Goal: Task Accomplishment & Management: Use online tool/utility

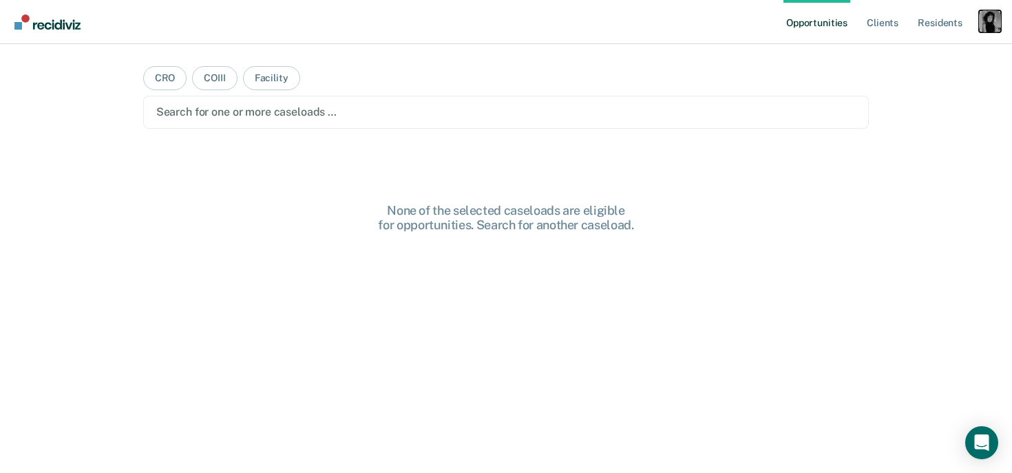
click at [996, 11] on div "Profile dropdown button" at bounding box center [990, 21] width 22 height 22
click at [899, 52] on link "Profile" at bounding box center [934, 56] width 111 height 12
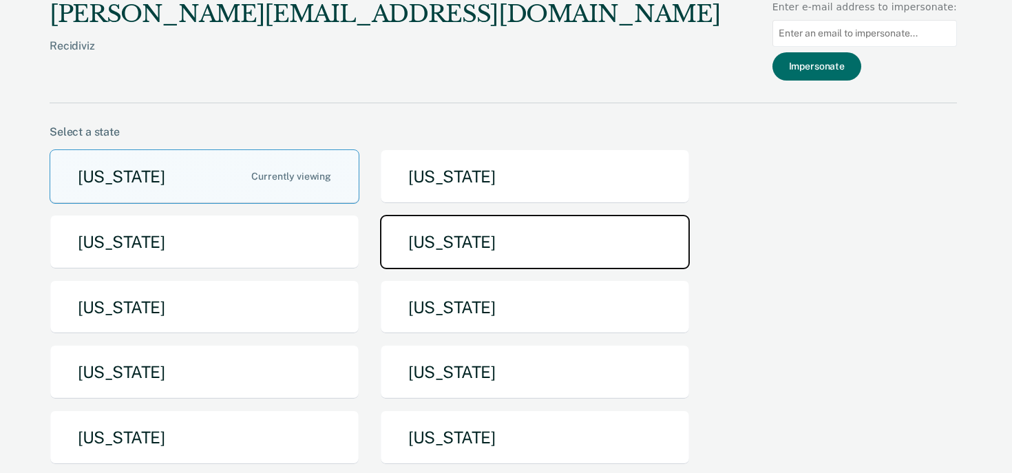
click at [524, 250] on button "[US_STATE]" at bounding box center [535, 242] width 310 height 54
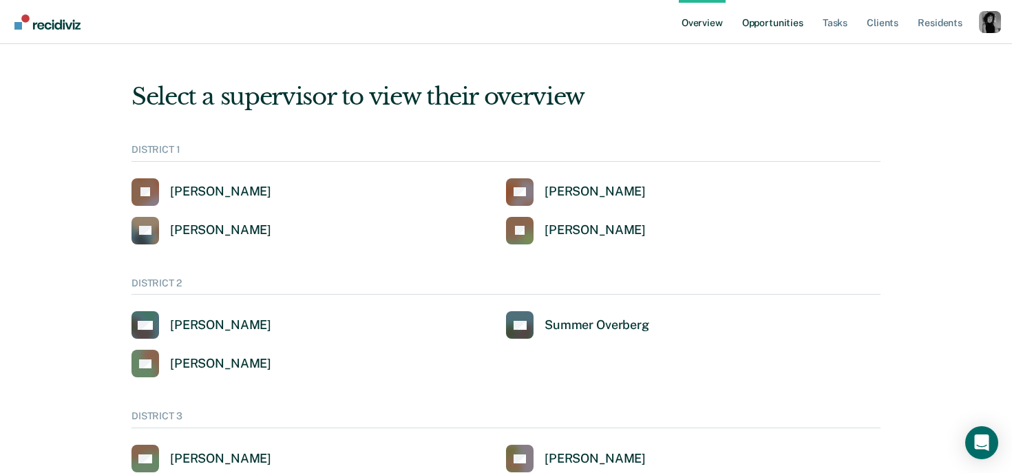
click at [778, 19] on link "Opportunities" at bounding box center [772, 22] width 67 height 44
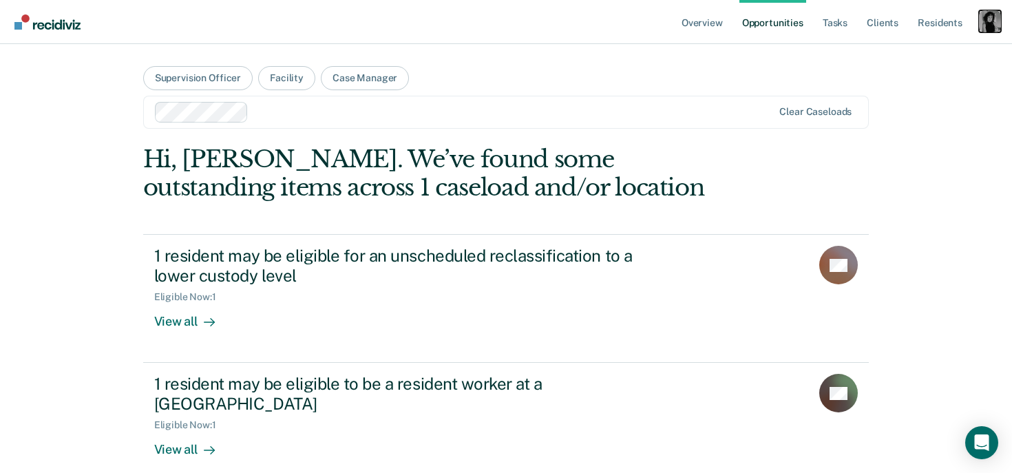
click at [993, 23] on div "Profile dropdown button" at bounding box center [990, 21] width 22 height 22
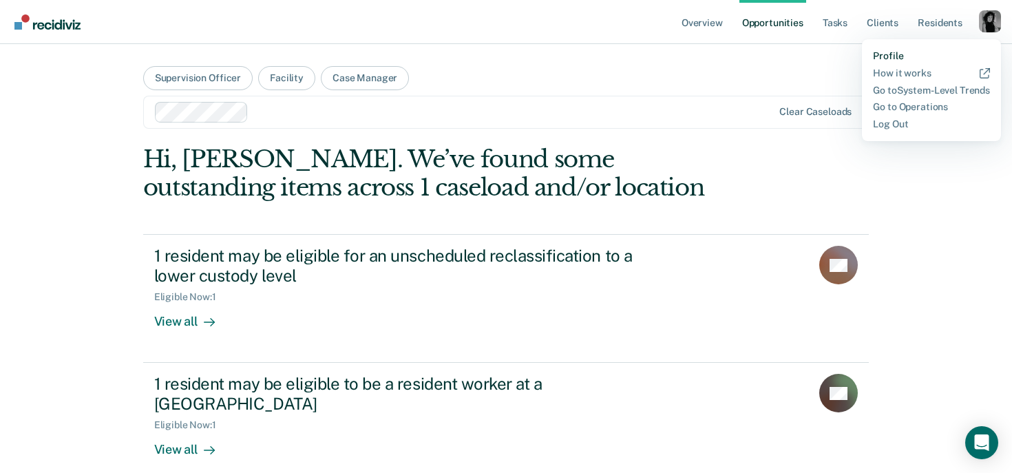
click at [925, 54] on link "Profile" at bounding box center [931, 56] width 117 height 12
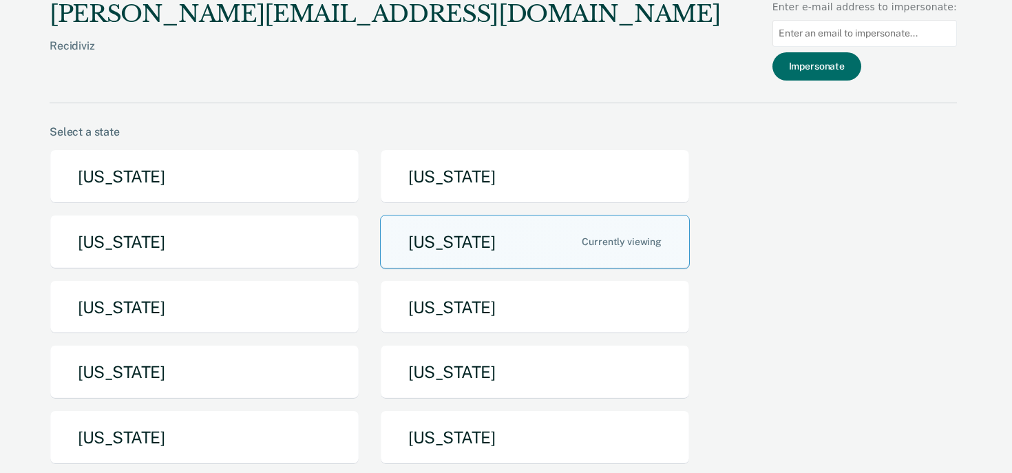
click at [817, 31] on input at bounding box center [864, 33] width 184 height 27
paste input "[EMAIL_ADDRESS][DOMAIN_NAME][US_STATE]"
type input "[EMAIL_ADDRESS][DOMAIN_NAME][US_STATE]"
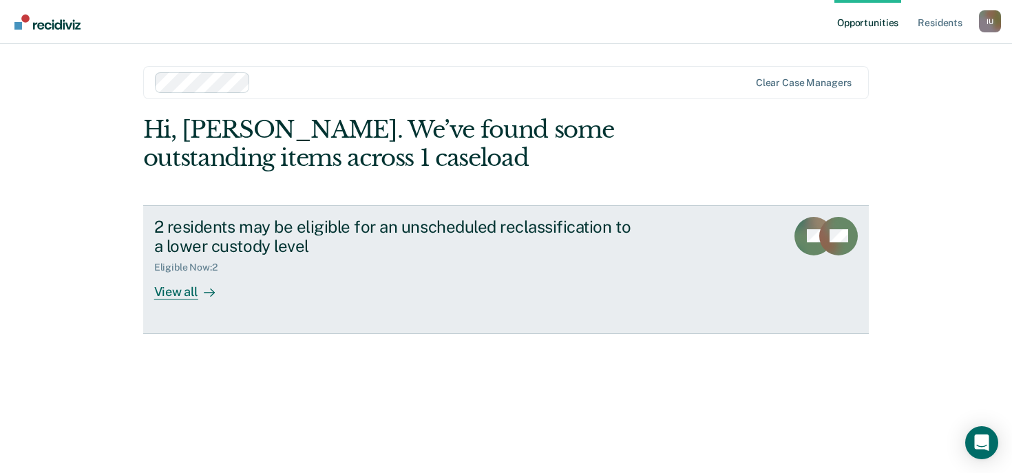
click at [354, 209] on link "2 residents may be eligible for an unscheduled reclassification to a lower cust…" at bounding box center [506, 269] width 726 height 129
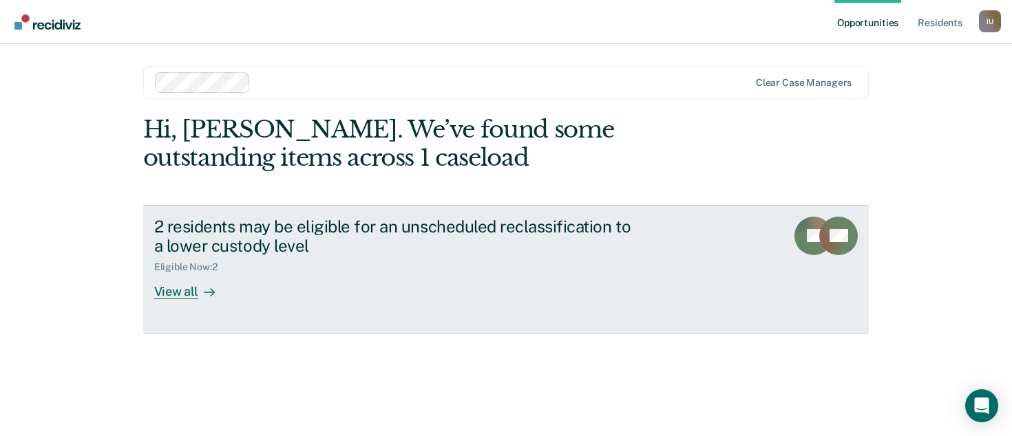
click at [324, 225] on div "2 residents may be eligible for an unscheduled reclassification to a lower cust…" at bounding box center [395, 237] width 483 height 40
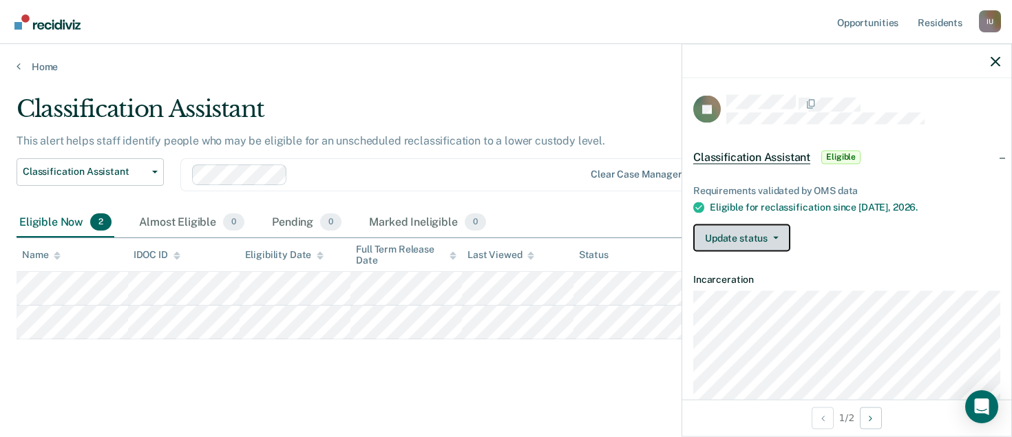
click at [779, 236] on button "Update status" at bounding box center [741, 238] width 97 height 28
click at [723, 118] on div "JD" at bounding box center [846, 109] width 307 height 29
click at [781, 239] on button "Update status" at bounding box center [741, 238] width 97 height 28
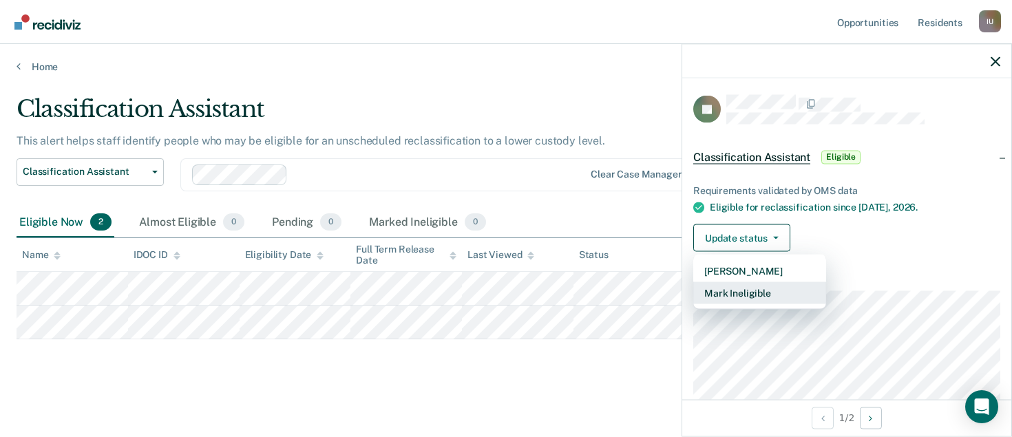
click at [758, 286] on button "Mark Ineligible" at bounding box center [759, 293] width 133 height 22
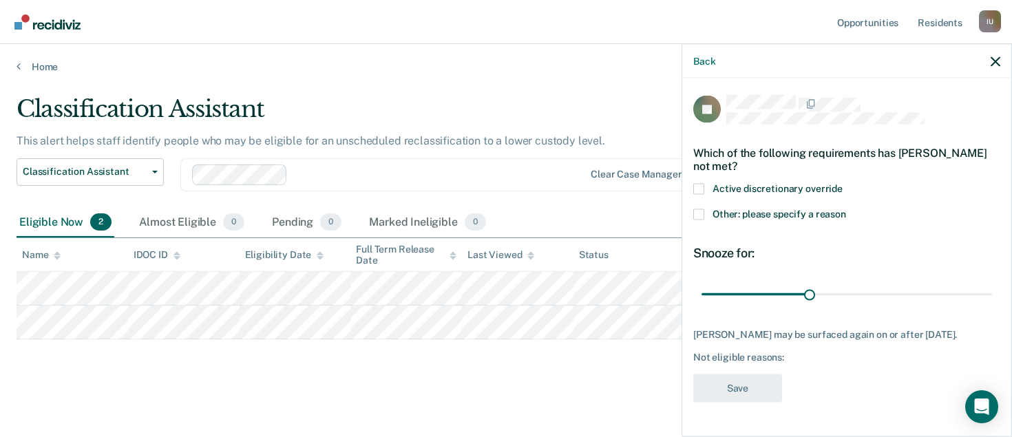
click at [726, 183] on span "Active discretionary override" at bounding box center [777, 187] width 130 height 11
click at [842, 183] on input "Active discretionary override" at bounding box center [842, 183] width 0 height 0
click at [729, 187] on span "Active discretionary override" at bounding box center [777, 187] width 130 height 11
click at [842, 183] on input "Active discretionary override" at bounding box center [842, 183] width 0 height 0
click at [721, 211] on span "Other: please specify a reason" at bounding box center [779, 213] width 134 height 11
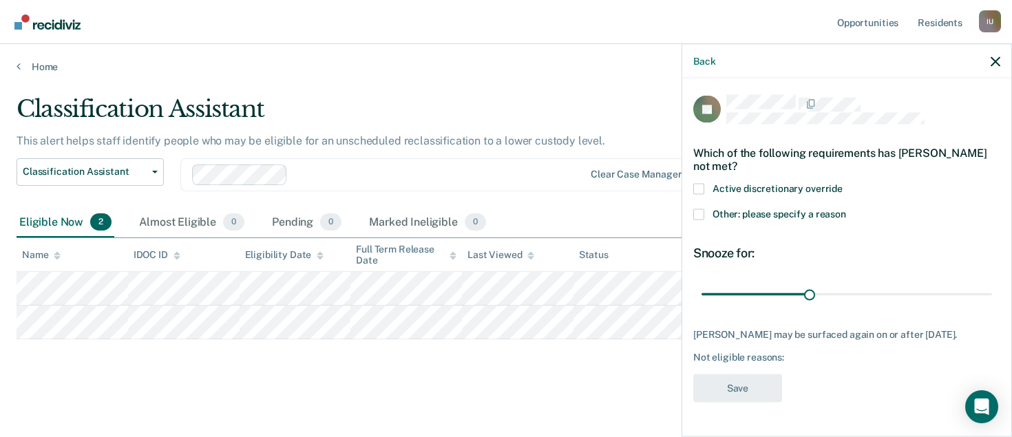
click at [846, 209] on input "Other: please specify a reason" at bounding box center [846, 209] width 0 height 0
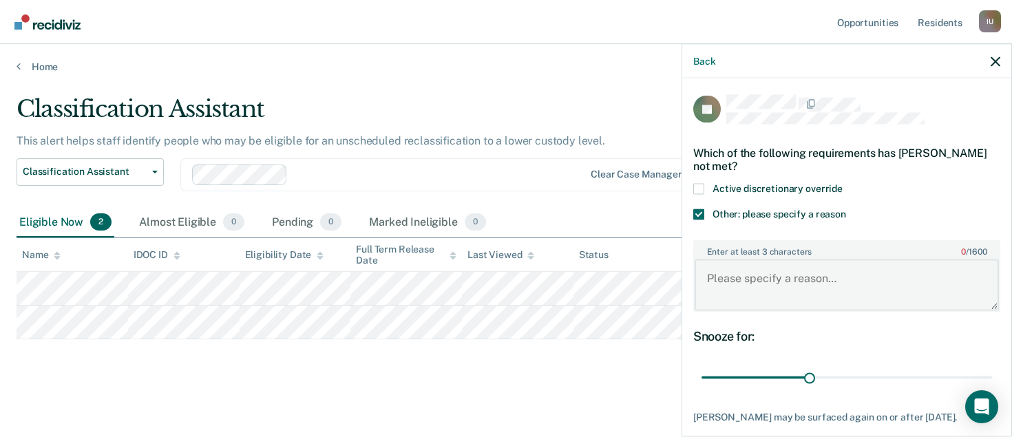
click at [740, 286] on textarea "Enter at least 3 characters 0 / 1600" at bounding box center [846, 284] width 304 height 51
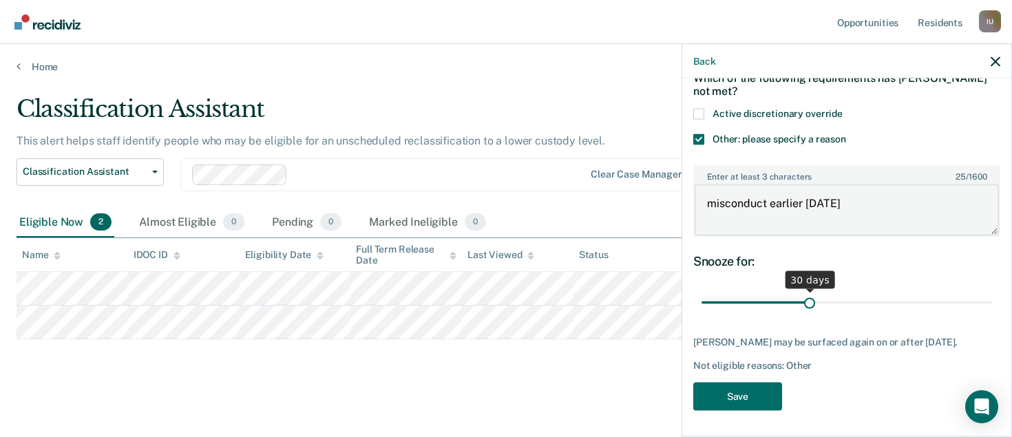
type textarea "misconduct earlier [DATE]"
drag, startPoint x: 811, startPoint y: 302, endPoint x: 837, endPoint y: 292, distance: 27.5
type input "38"
click at [837, 292] on input "range" at bounding box center [846, 302] width 290 height 24
click at [773, 399] on button "Save" at bounding box center [737, 396] width 89 height 28
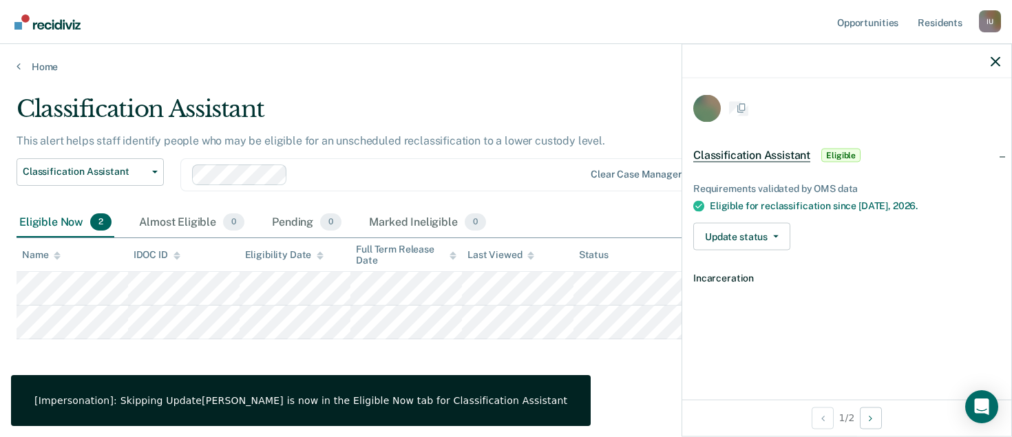
scroll to position [69, 0]
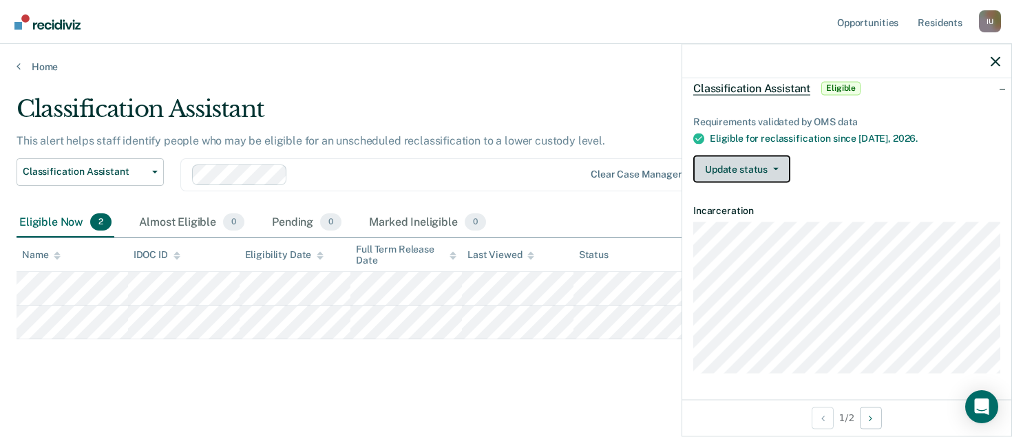
click at [764, 166] on button "Update status" at bounding box center [741, 170] width 97 height 28
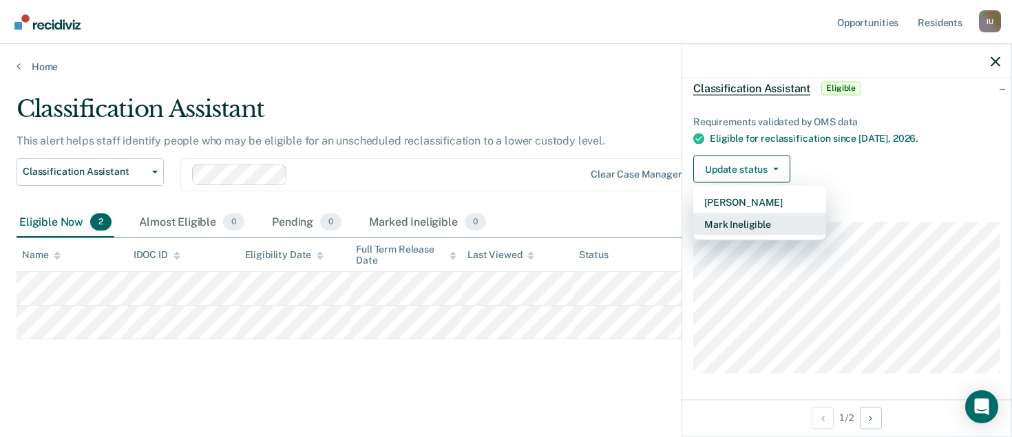
click at [745, 215] on button "Mark Ineligible" at bounding box center [759, 224] width 133 height 22
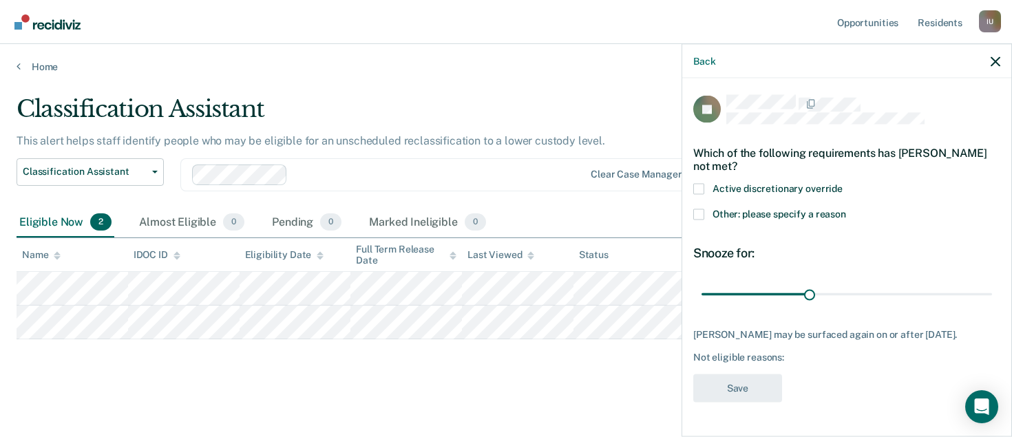
click at [745, 213] on span "Other: please specify a reason" at bounding box center [779, 213] width 134 height 11
click at [846, 209] on input "Other: please specify a reason" at bounding box center [846, 209] width 0 height 0
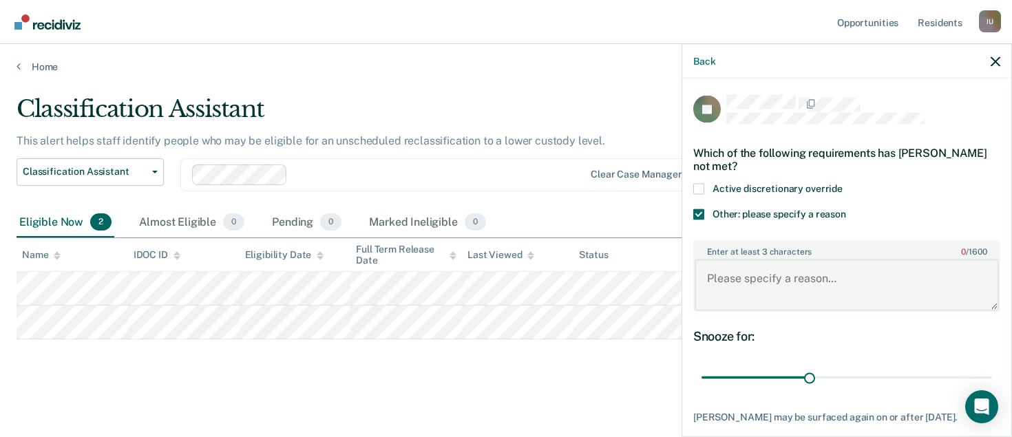
click at [730, 262] on textarea "Enter at least 3 characters 0 / 1600" at bounding box center [846, 284] width 304 height 51
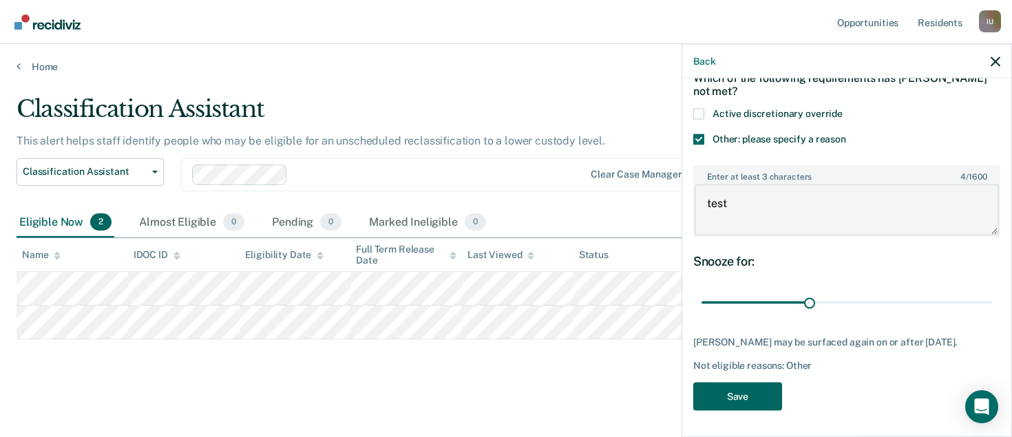
type textarea "test"
click at [721, 386] on button "Save" at bounding box center [737, 396] width 89 height 28
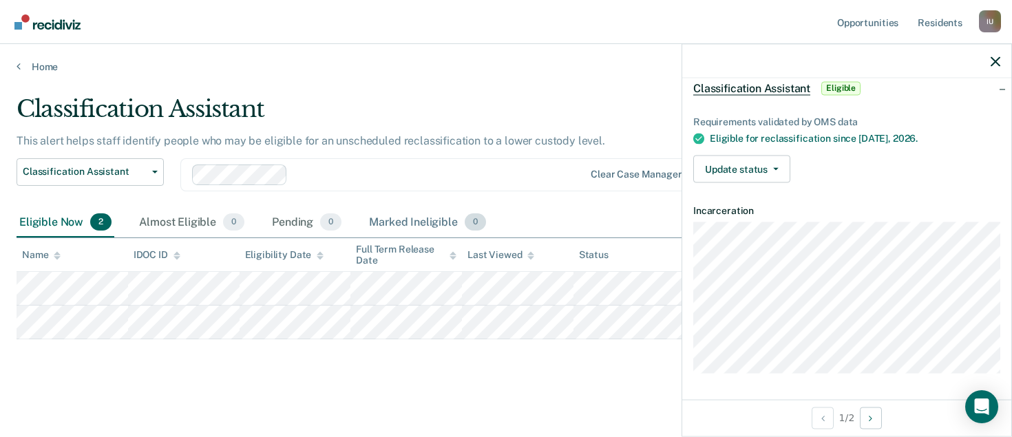
click at [421, 222] on div "Marked Ineligible 0" at bounding box center [427, 223] width 122 height 30
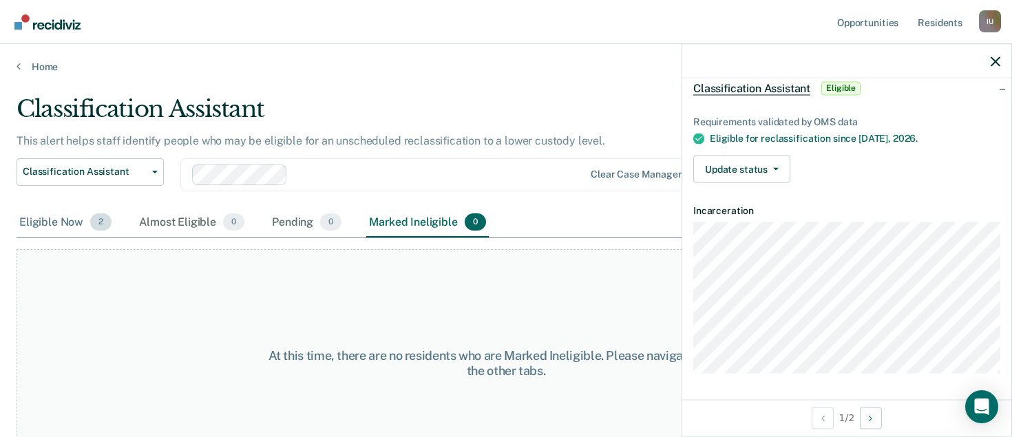
click at [54, 222] on div "Eligible Now 2" at bounding box center [66, 223] width 98 height 30
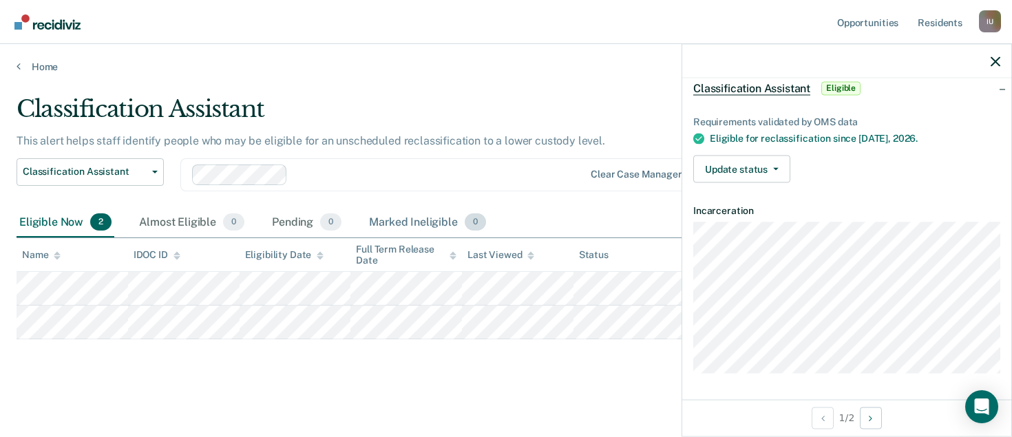
click at [390, 223] on div "Marked Ineligible 0" at bounding box center [427, 223] width 122 height 30
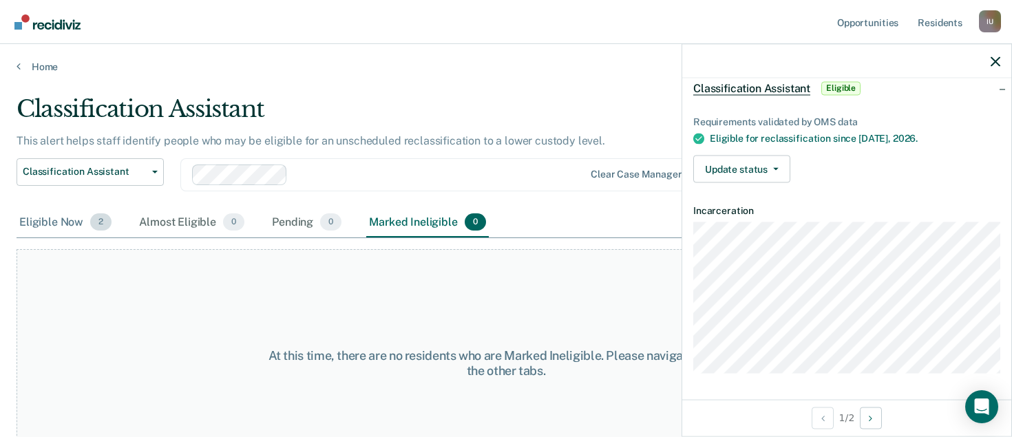
click at [68, 226] on div "Eligible Now 2" at bounding box center [66, 223] width 98 height 30
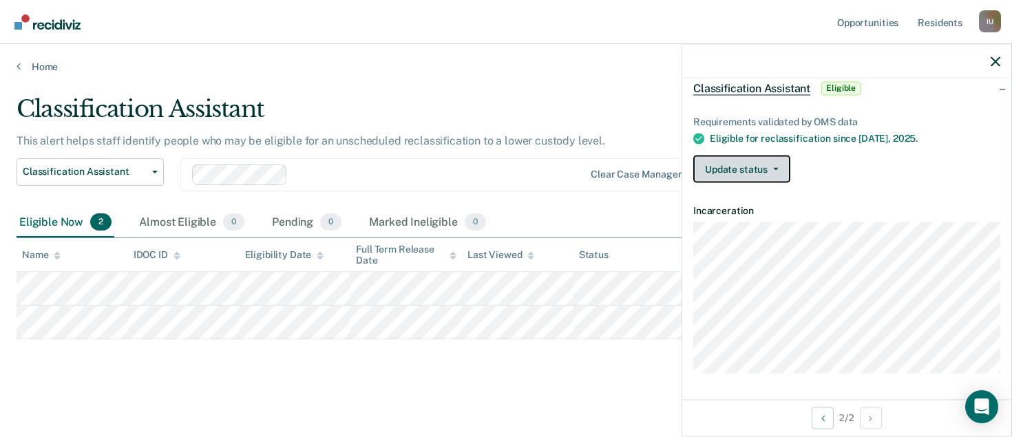
click at [776, 168] on icon "button" at bounding box center [776, 169] width 6 height 3
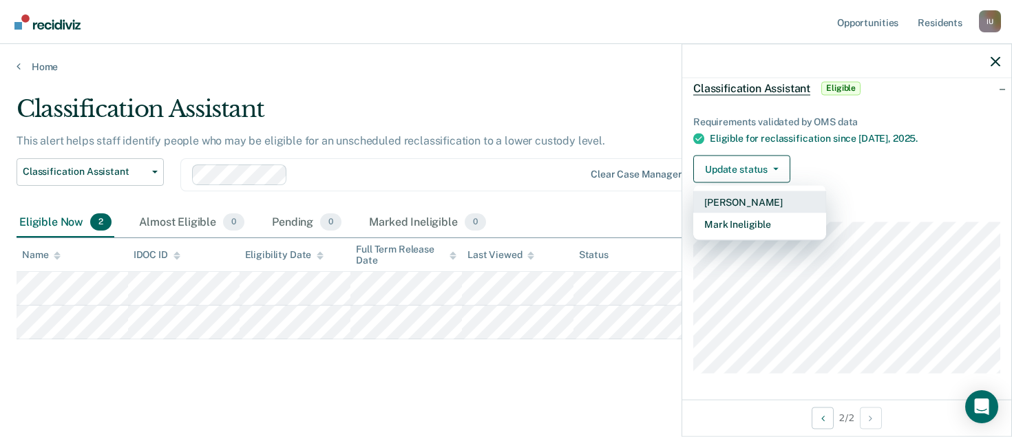
click at [761, 200] on button "[PERSON_NAME]" at bounding box center [759, 202] width 133 height 22
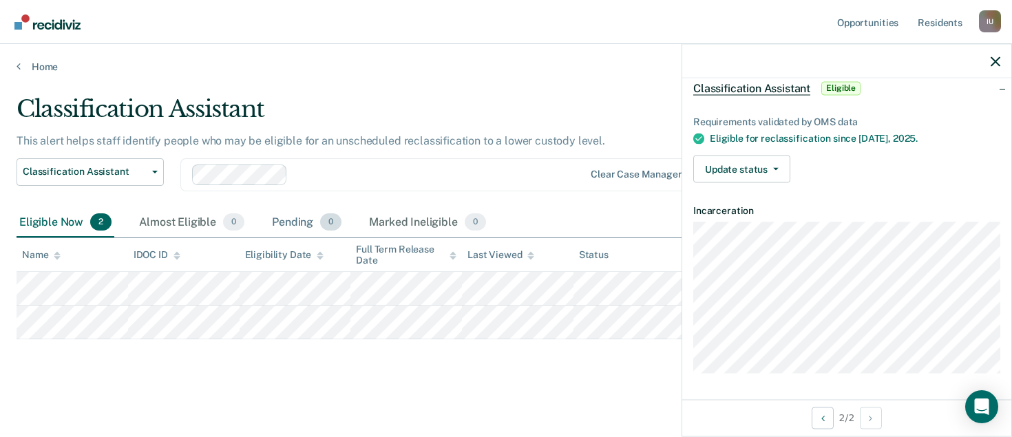
click at [305, 224] on div "Pending 0" at bounding box center [306, 223] width 75 height 30
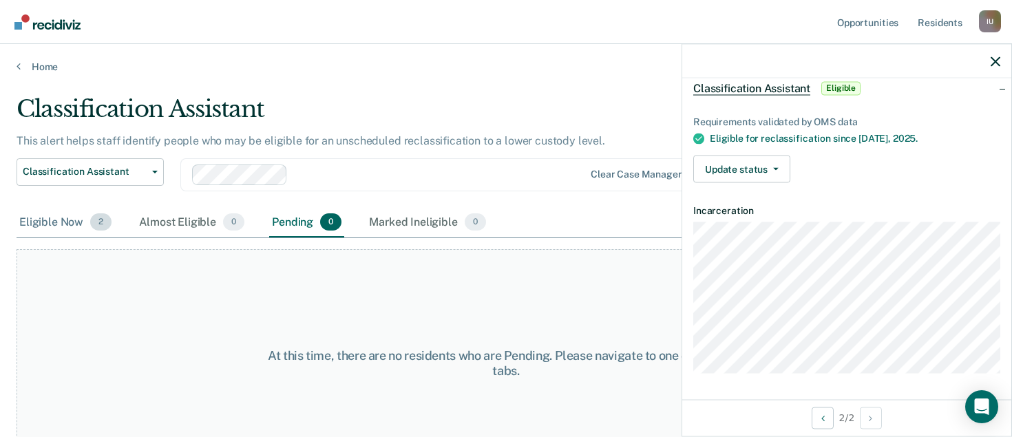
click at [66, 226] on div "Eligible Now 2" at bounding box center [66, 223] width 98 height 30
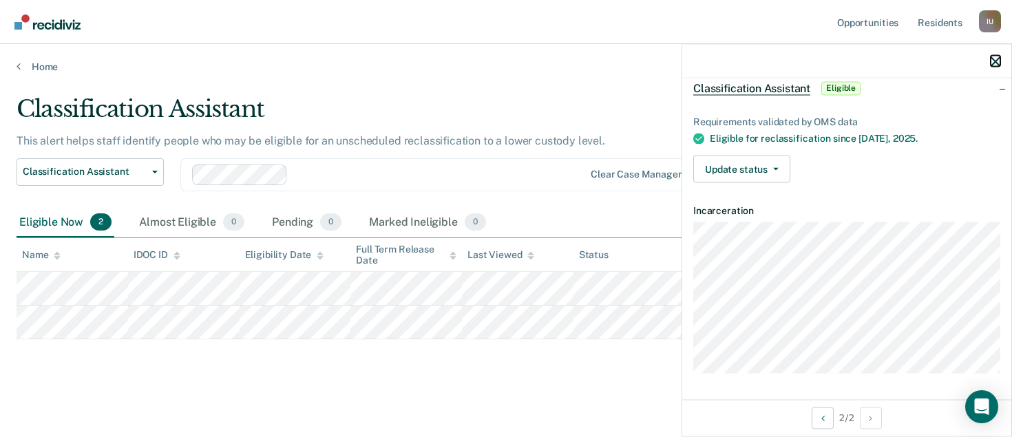
click at [992, 61] on icon "button" at bounding box center [995, 61] width 10 height 10
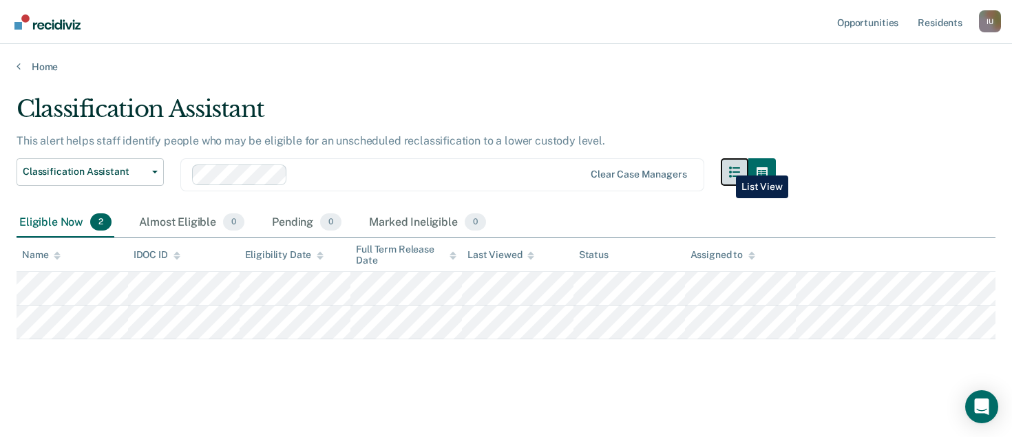
click at [725, 165] on button "button" at bounding box center [735, 172] width 28 height 28
click at [732, 175] on icon "button" at bounding box center [734, 172] width 11 height 11
click at [732, 157] on div "This alert helps staff identify people who may be eligible for an unscheduled r…" at bounding box center [396, 146] width 759 height 24
click at [732, 167] on icon "button" at bounding box center [734, 172] width 11 height 11
click at [738, 169] on icon "button" at bounding box center [734, 172] width 11 height 11
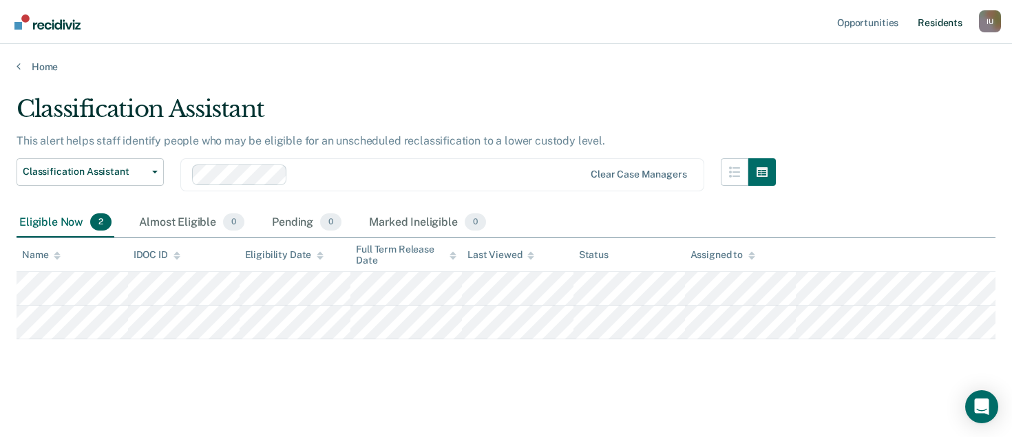
click at [933, 27] on link "Resident s" at bounding box center [940, 22] width 50 height 44
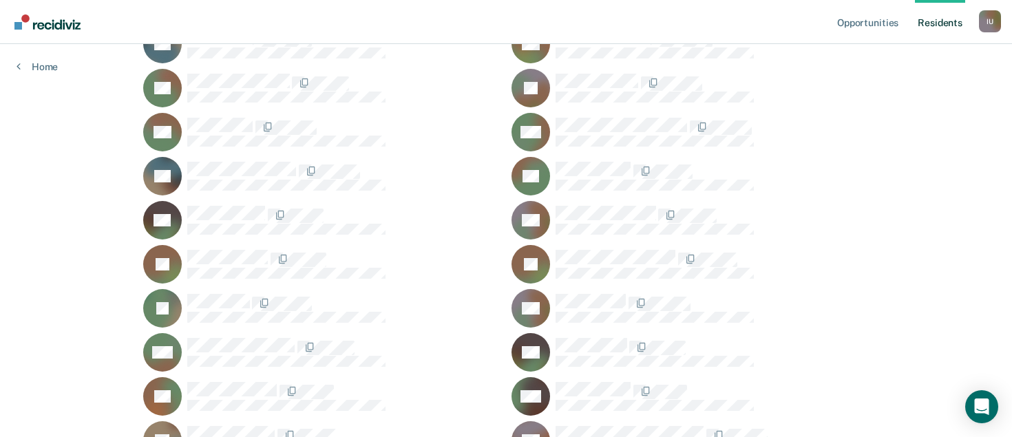
scroll to position [1634, 0]
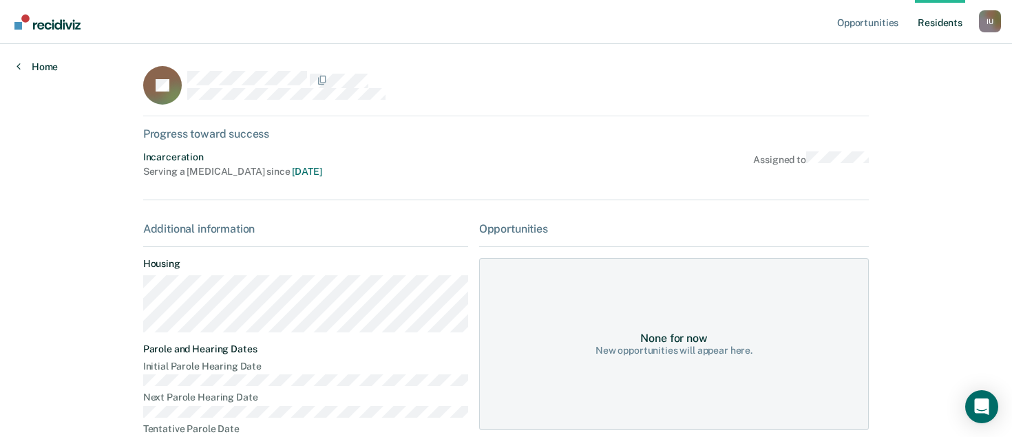
click at [37, 65] on link "Home" at bounding box center [37, 67] width 41 height 12
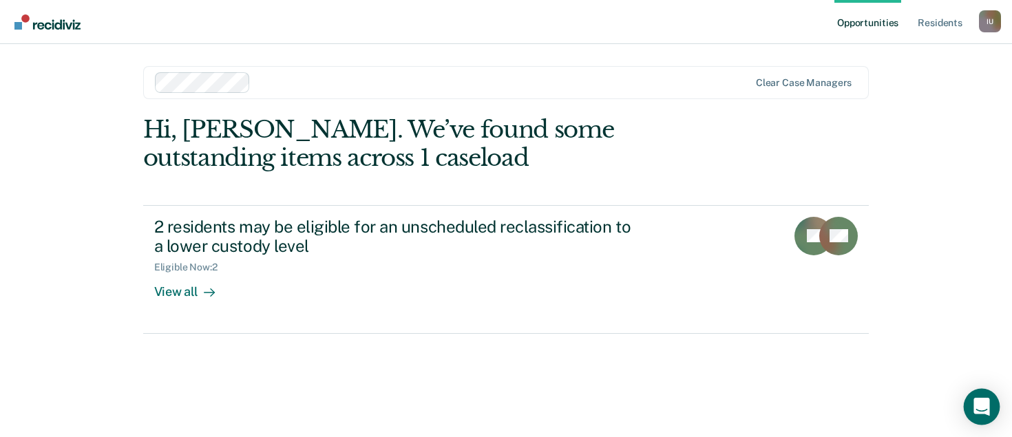
click at [979, 405] on icon "Open Intercom Messenger" at bounding box center [981, 407] width 16 height 18
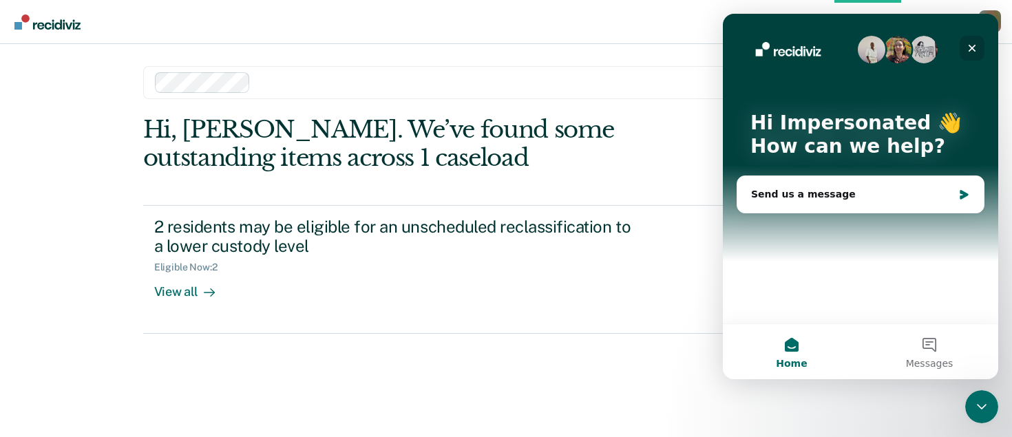
click at [968, 51] on icon "Close" at bounding box center [972, 49] width 8 height 8
